Goal: Information Seeking & Learning: Learn about a topic

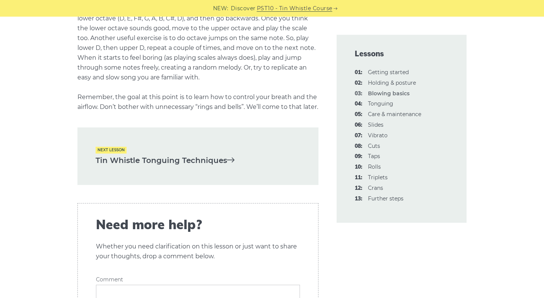
scroll to position [1532, 0]
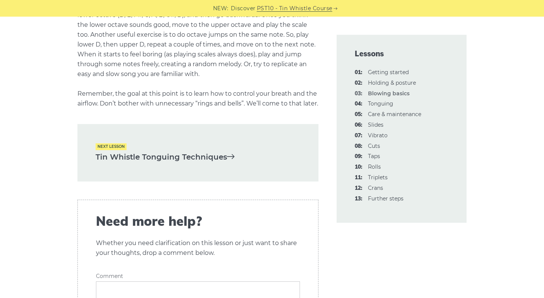
click at [217, 159] on link "Tin Whistle Tonguing Techniques" at bounding box center [198, 157] width 205 height 12
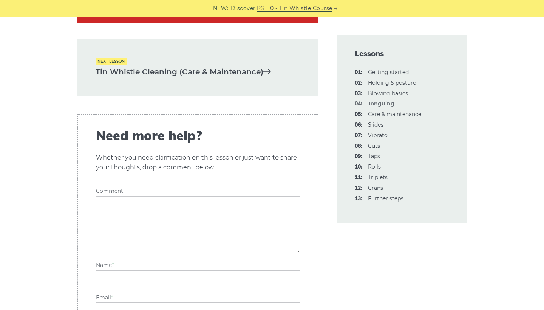
scroll to position [2492, 0]
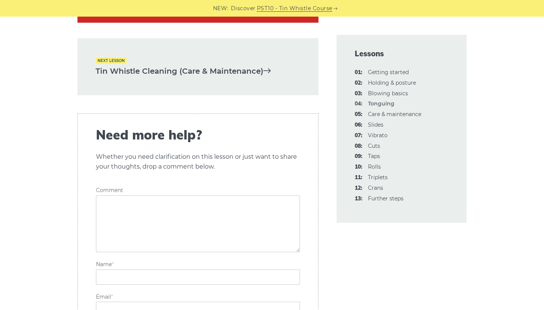
click at [229, 49] on div "Next lesson Tin Whistle Cleaning (Care & Maintenance)" at bounding box center [197, 66] width 241 height 57
click at [239, 67] on link "Tin Whistle Cleaning (Care & Maintenance)" at bounding box center [198, 71] width 205 height 12
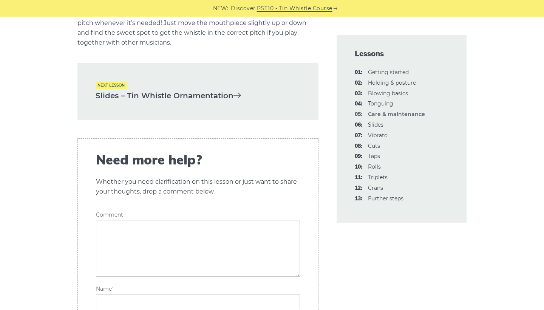
scroll to position [1179, 0]
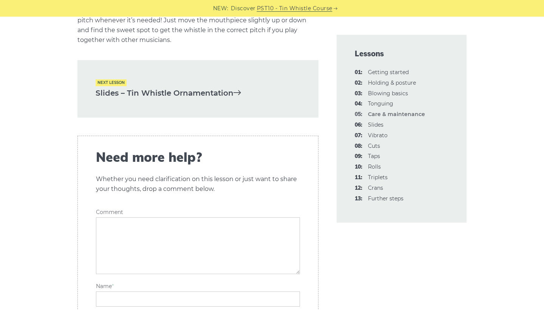
click at [221, 99] on link "Slides – Tin Whistle Ornamentation" at bounding box center [198, 93] width 205 height 12
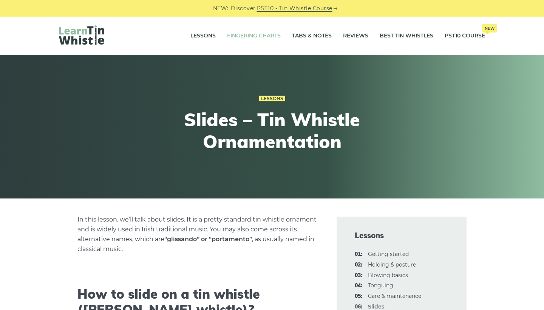
click at [232, 38] on link "Fingering Charts" at bounding box center [254, 35] width 54 height 19
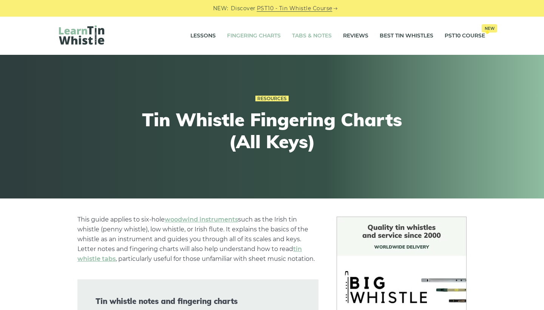
click at [316, 37] on link "Tabs & Notes" at bounding box center [312, 35] width 40 height 19
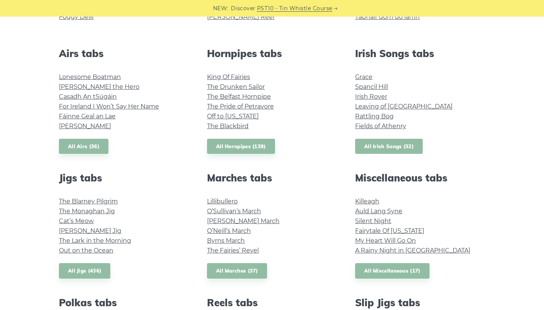
scroll to position [298, 0]
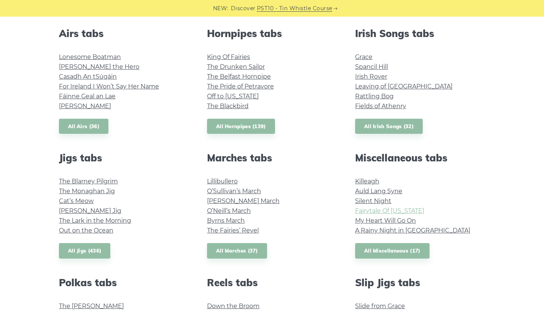
click at [379, 210] on link "Fairytale Of [US_STATE]" at bounding box center [389, 210] width 69 height 7
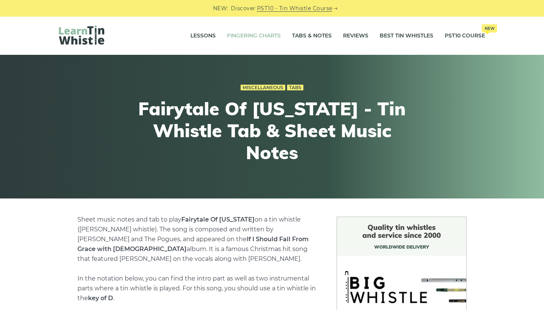
click at [246, 33] on link "Fingering Charts" at bounding box center [254, 35] width 54 height 19
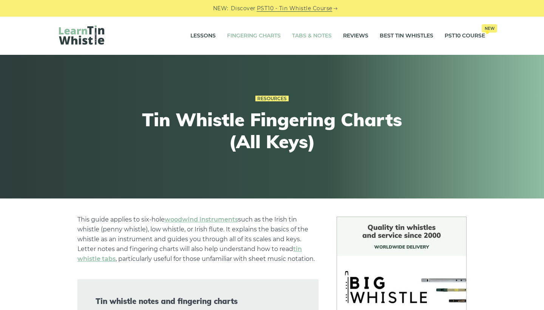
click at [305, 35] on link "Tabs & Notes" at bounding box center [312, 35] width 40 height 19
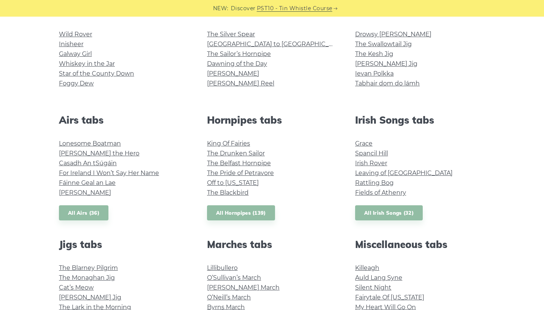
scroll to position [212, 0]
click at [363, 265] on link "Killeagh" at bounding box center [367, 267] width 24 height 7
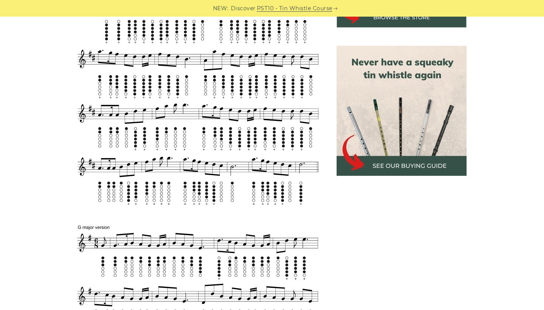
scroll to position [170, 0]
